Goal: Transaction & Acquisition: Purchase product/service

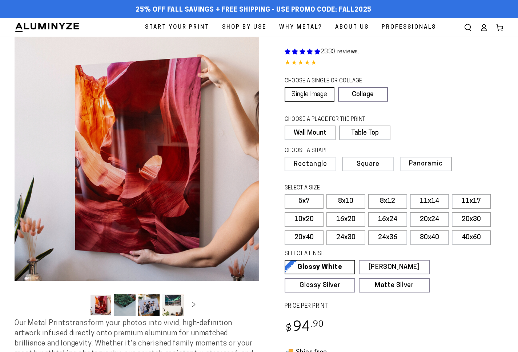
select select "**********"
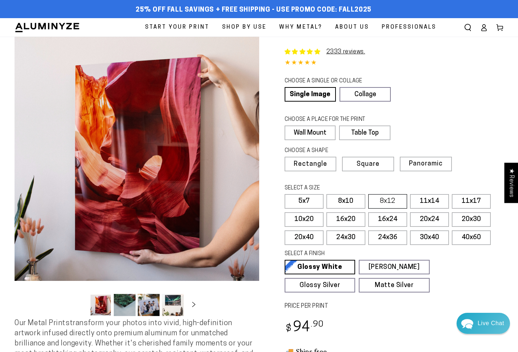
click at [389, 199] on label "8x12" at bounding box center [387, 201] width 39 height 15
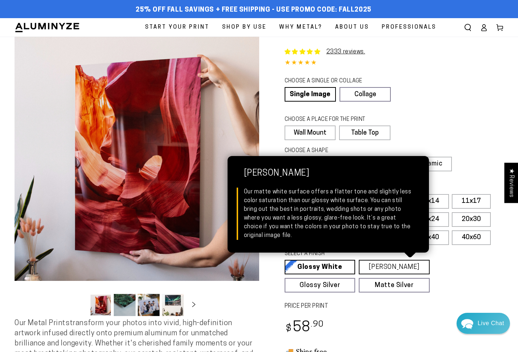
click at [406, 266] on link "[PERSON_NAME] Matte White Our matte white surface offers a flatter tone and sli…" at bounding box center [393, 267] width 71 height 15
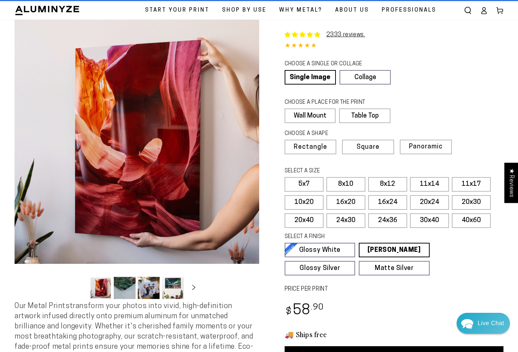
scroll to position [53, 0]
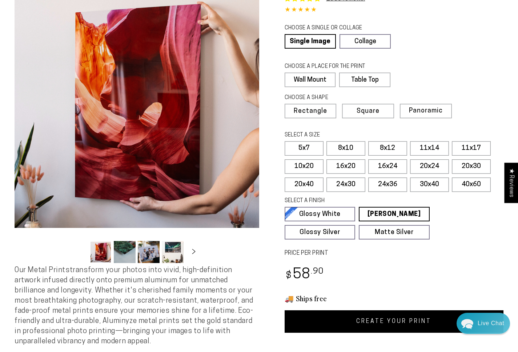
click at [389, 320] on link "CREATE YOUR PRINT" at bounding box center [393, 322] width 219 height 23
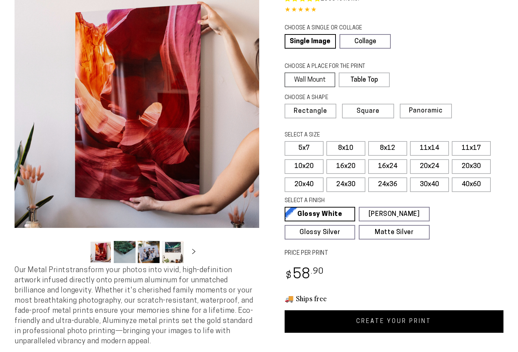
scroll to position [53, 0]
select select "**********"
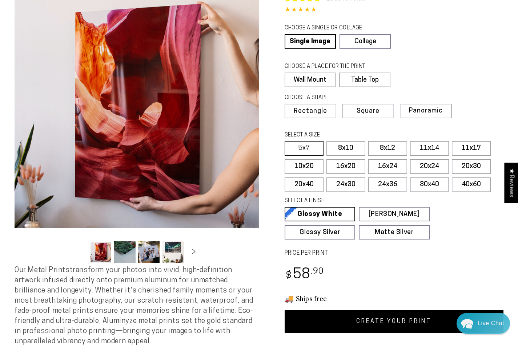
click at [303, 148] on label "5x7" at bounding box center [303, 148] width 39 height 15
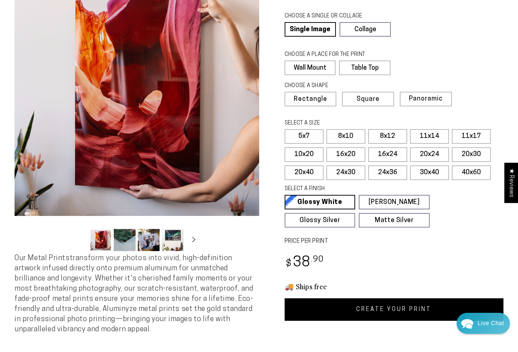
scroll to position [70, 0]
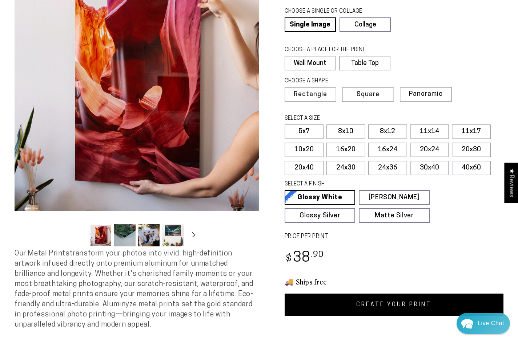
click at [382, 303] on link "CREATE YOUR PRINT" at bounding box center [393, 305] width 219 height 23
click at [344, 130] on label "8x10" at bounding box center [345, 132] width 39 height 15
click at [401, 305] on link "CREATE YOUR PRINT" at bounding box center [393, 305] width 219 height 23
click at [305, 129] on label "5x7" at bounding box center [303, 132] width 39 height 15
click at [385, 303] on link "CREATE YOUR PRINT" at bounding box center [393, 305] width 219 height 23
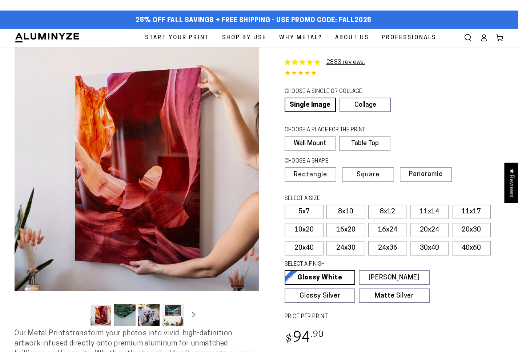
select select "**********"
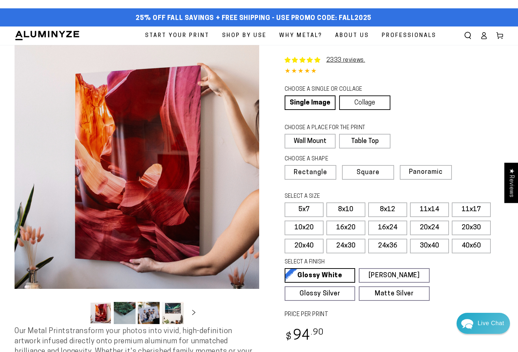
scroll to position [2, 0]
click at [387, 207] on label "8x12" at bounding box center [387, 210] width 39 height 15
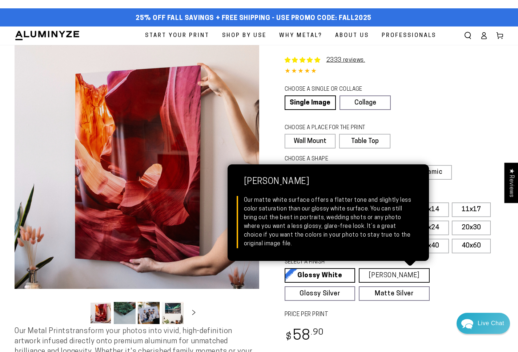
click at [397, 272] on link "[PERSON_NAME] Matte White Our matte white surface offers a flatter tone and sli…" at bounding box center [393, 275] width 71 height 15
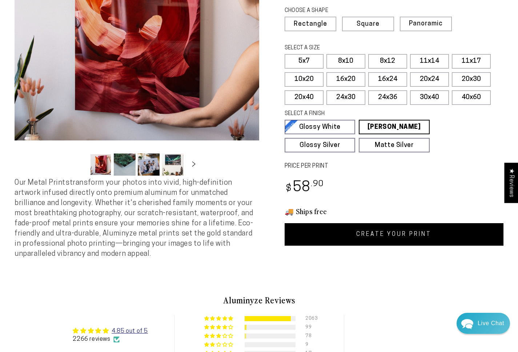
scroll to position [157, 0]
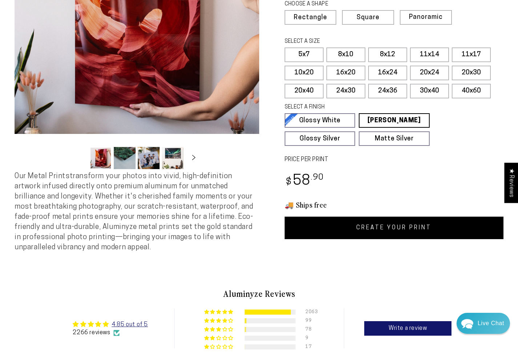
click at [353, 224] on link "CREATE YOUR PRINT" at bounding box center [393, 228] width 219 height 23
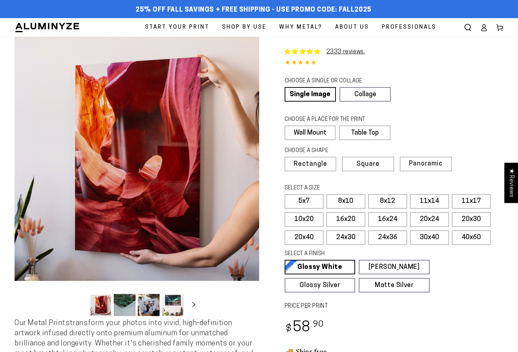
scroll to position [157, 0]
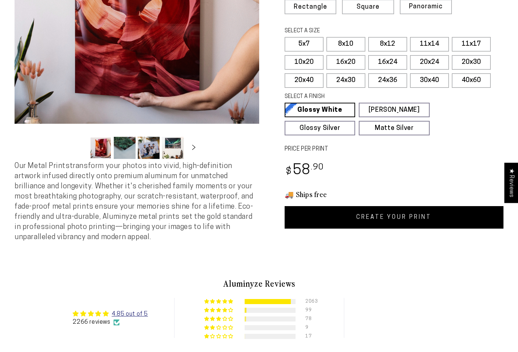
select select "**********"
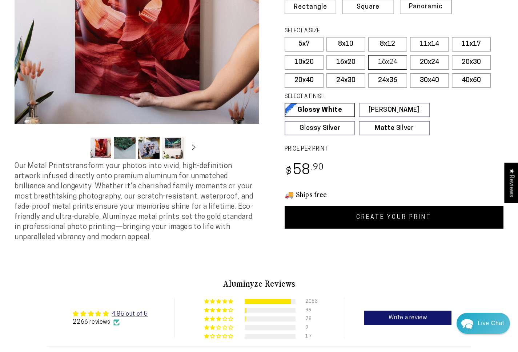
scroll to position [0, 0]
drag, startPoint x: 343, startPoint y: 41, endPoint x: 347, endPoint y: 42, distance: 4.4
click at [343, 41] on label "8x10" at bounding box center [345, 44] width 39 height 15
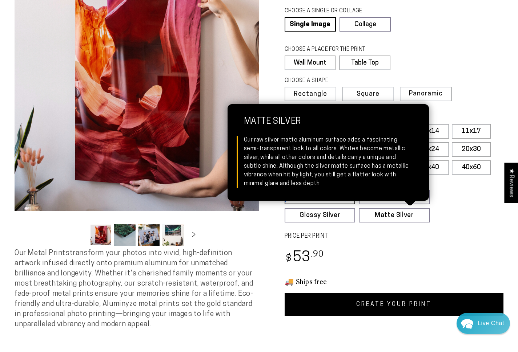
scroll to position [70, 0]
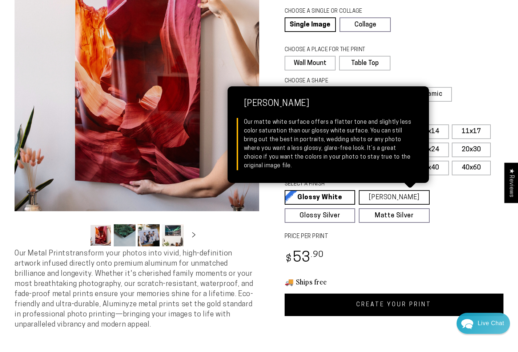
click at [387, 195] on link "[PERSON_NAME] Matte White Our matte white surface offers a flatter tone and sli…" at bounding box center [393, 197] width 71 height 15
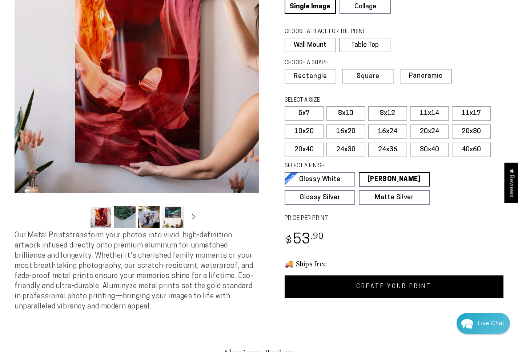
scroll to position [89, 0]
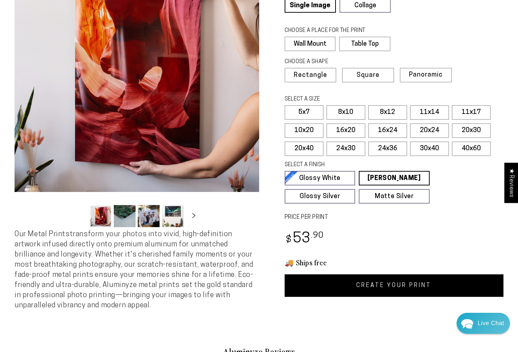
click at [399, 284] on link "CREATE YOUR PRINT" at bounding box center [393, 286] width 219 height 23
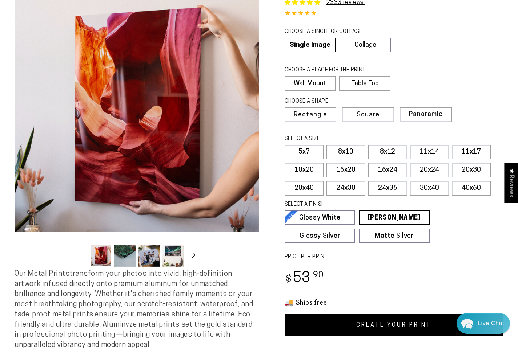
scroll to position [49, 0]
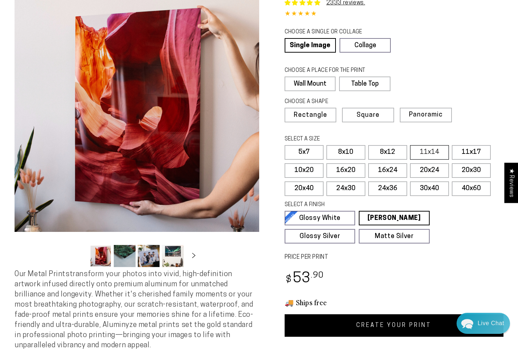
click at [425, 149] on label "11x14" at bounding box center [429, 152] width 39 height 15
click at [422, 328] on link "CREATE YOUR PRINT" at bounding box center [393, 326] width 219 height 23
click at [302, 150] on label "5x7" at bounding box center [303, 152] width 39 height 15
click at [437, 322] on link "CREATE YOUR PRINT" at bounding box center [393, 326] width 219 height 23
drag, startPoint x: 340, startPoint y: 149, endPoint x: 347, endPoint y: 150, distance: 7.1
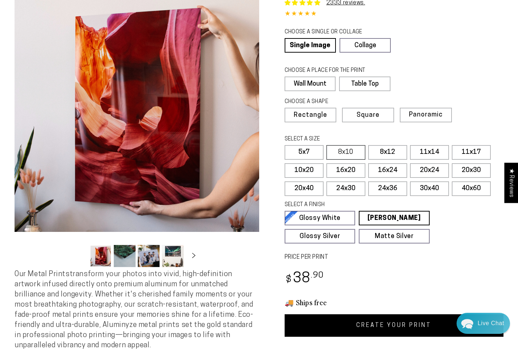
click at [344, 150] on label "8x10" at bounding box center [345, 152] width 39 height 15
click at [406, 326] on link "CREATE YOUR PRINT" at bounding box center [393, 326] width 219 height 23
click at [382, 150] on label "8x12" at bounding box center [387, 152] width 39 height 15
click at [426, 323] on link "CREATE YOUR PRINT" at bounding box center [393, 326] width 219 height 23
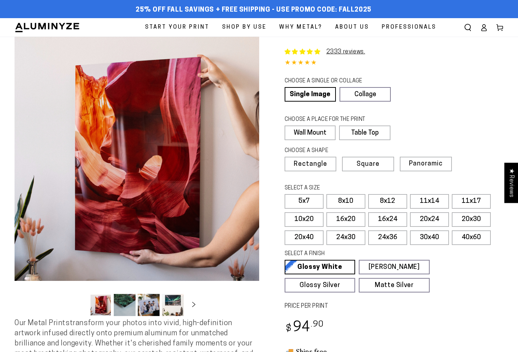
select select "**********"
click at [386, 198] on label "8x12" at bounding box center [387, 201] width 39 height 15
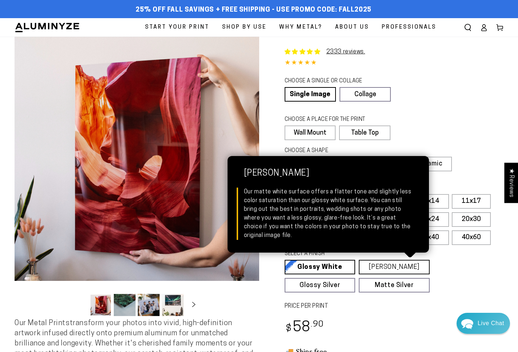
click at [388, 264] on link "[PERSON_NAME] Matte White Our matte white surface offers a flatter tone and sli…" at bounding box center [393, 267] width 71 height 15
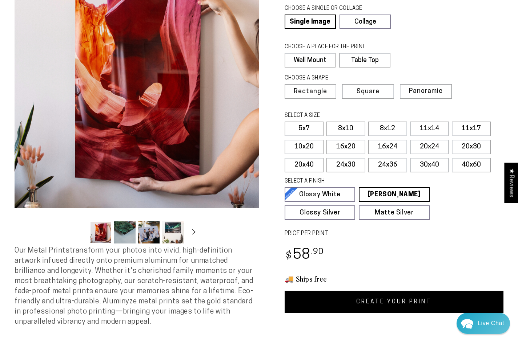
scroll to position [73, 0]
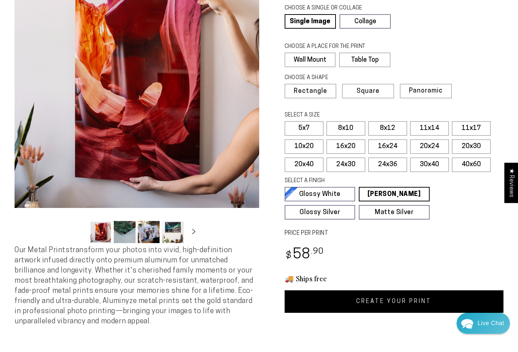
click at [377, 300] on link "CREATE YOUR PRINT" at bounding box center [393, 302] width 219 height 23
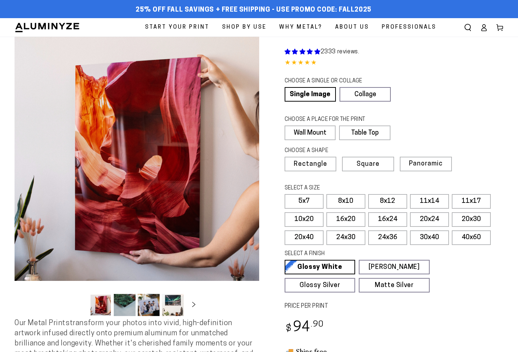
select select "**********"
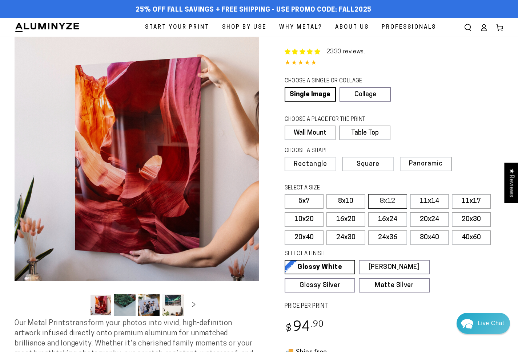
click at [388, 199] on label "8x12" at bounding box center [387, 201] width 39 height 15
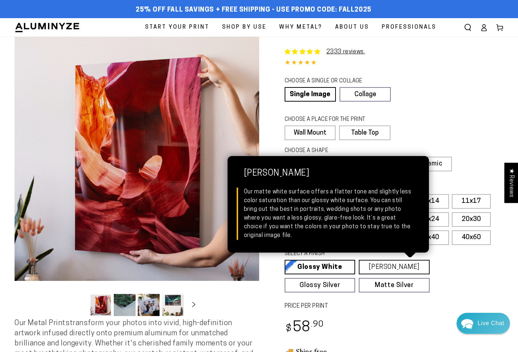
click at [407, 265] on link "Matte White Matte White Our matte white surface offers a flatter tone and sligh…" at bounding box center [393, 267] width 71 height 15
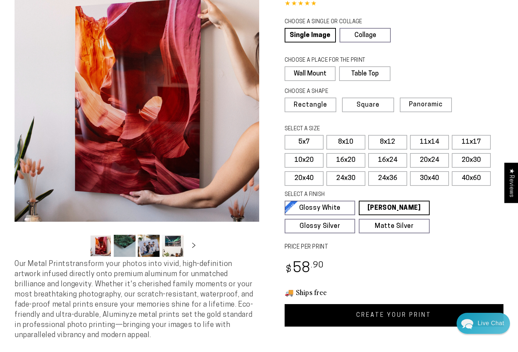
scroll to position [66, 0]
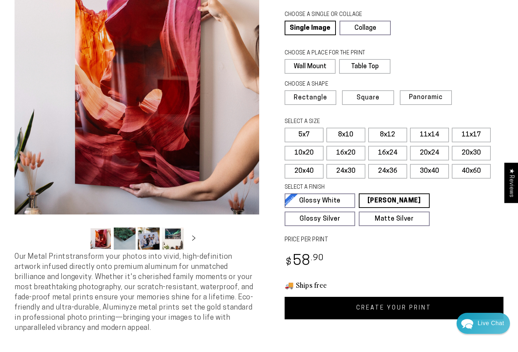
click at [383, 305] on link "CREATE YOUR PRINT" at bounding box center [393, 308] width 219 height 23
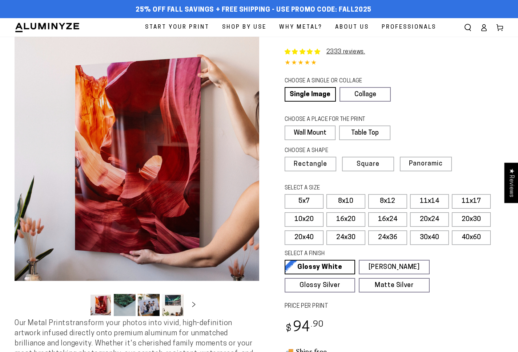
select select "**********"
drag, startPoint x: 393, startPoint y: 198, endPoint x: 387, endPoint y: 206, distance: 9.3
click at [393, 198] on label "8x12" at bounding box center [387, 201] width 39 height 15
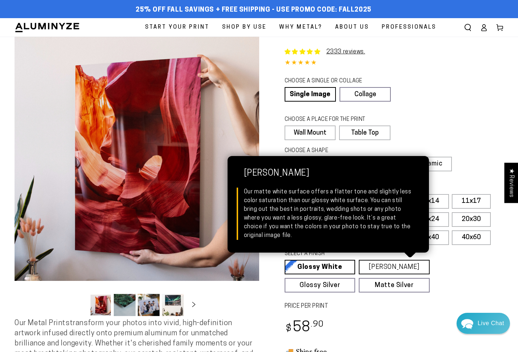
click at [389, 266] on link "[PERSON_NAME] Matte White Our matte white surface offers a flatter tone and sli…" at bounding box center [393, 267] width 71 height 15
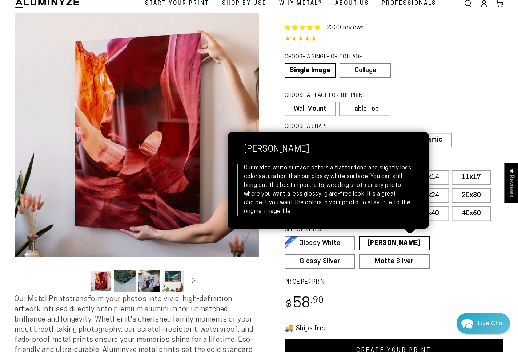
scroll to position [43, 0]
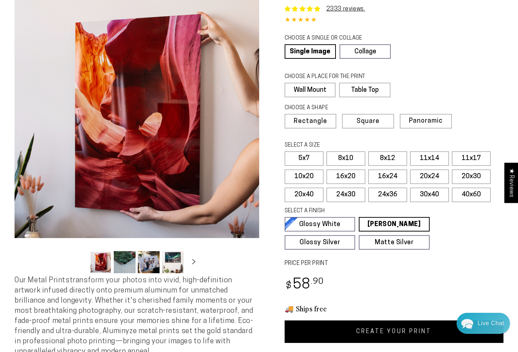
click at [425, 331] on link "CREATE YOUR PRINT" at bounding box center [393, 332] width 219 height 23
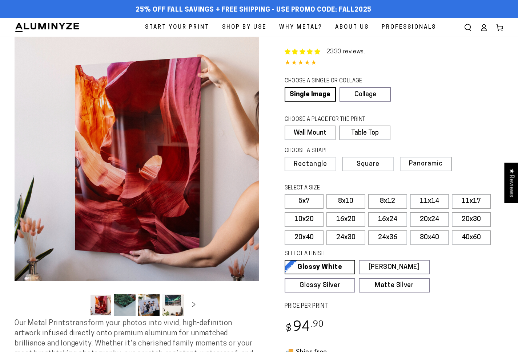
select select "**********"
drag, startPoint x: 381, startPoint y: 197, endPoint x: 381, endPoint y: 215, distance: 17.8
click at [381, 197] on label "8x12" at bounding box center [387, 201] width 39 height 15
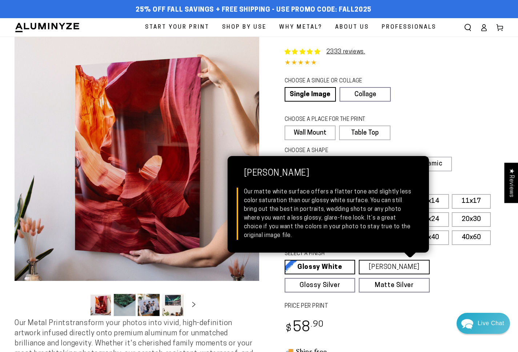
click at [399, 267] on link "Matte White Matte White Our matte white surface offers a flatter tone and sligh…" at bounding box center [393, 267] width 71 height 15
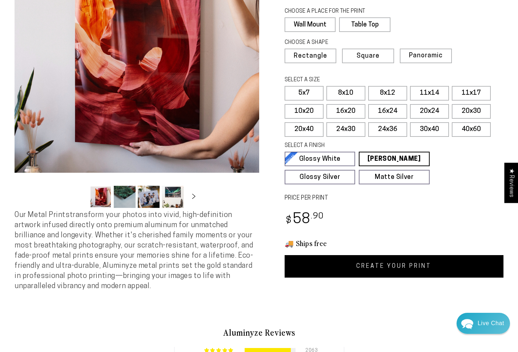
scroll to position [109, 0]
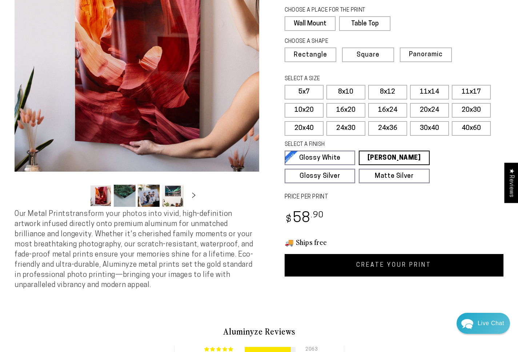
click at [382, 265] on link "CREATE YOUR PRINT" at bounding box center [393, 265] width 219 height 23
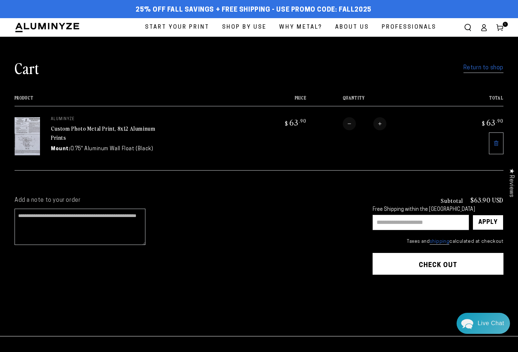
click at [386, 223] on input "text" at bounding box center [420, 222] width 96 height 15
type input "********"
click at [481, 221] on div "Apply" at bounding box center [487, 222] width 19 height 15
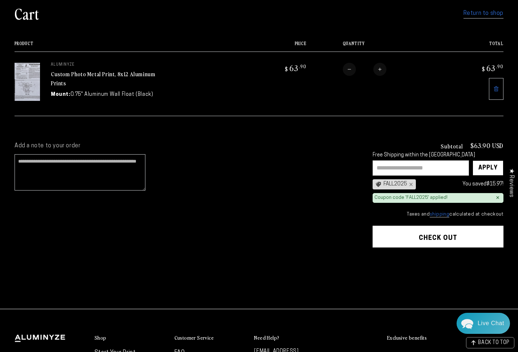
scroll to position [54, 0]
click at [417, 235] on button "Check out" at bounding box center [437, 237] width 131 height 22
